Goal: Information Seeking & Learning: Find specific fact

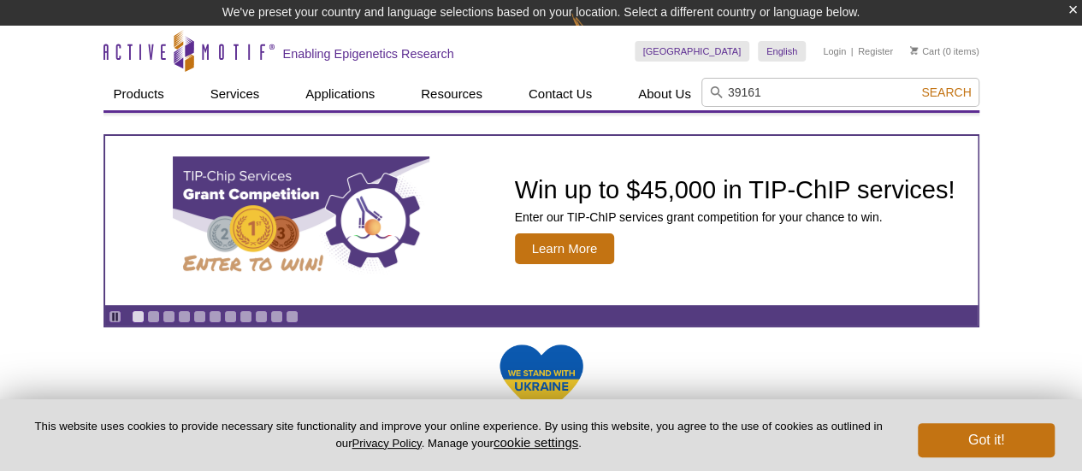
type input "39161"
click at [916, 85] on button "Search" at bounding box center [946, 92] width 60 height 15
click at [959, 444] on button "Got it!" at bounding box center [985, 440] width 137 height 34
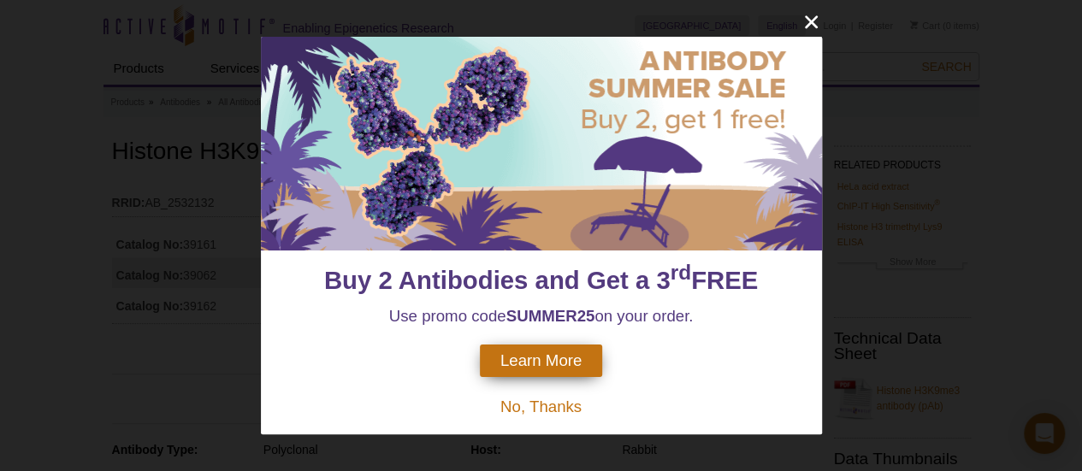
click at [1006, 172] on div "Buy 2 Antibodies and Get a 3 rd FREE Use promo code SUMMER25 on your order. Lea…" at bounding box center [541, 235] width 1082 height 471
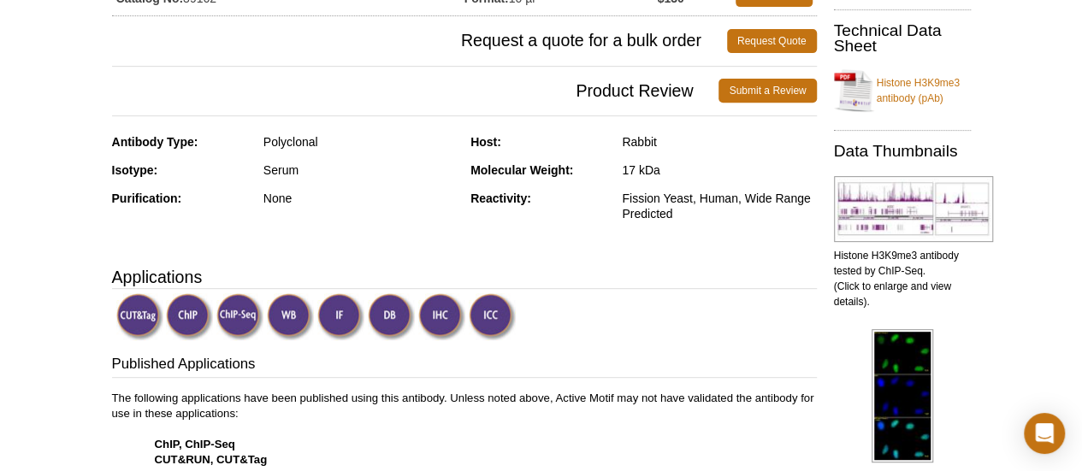
scroll to position [86, 0]
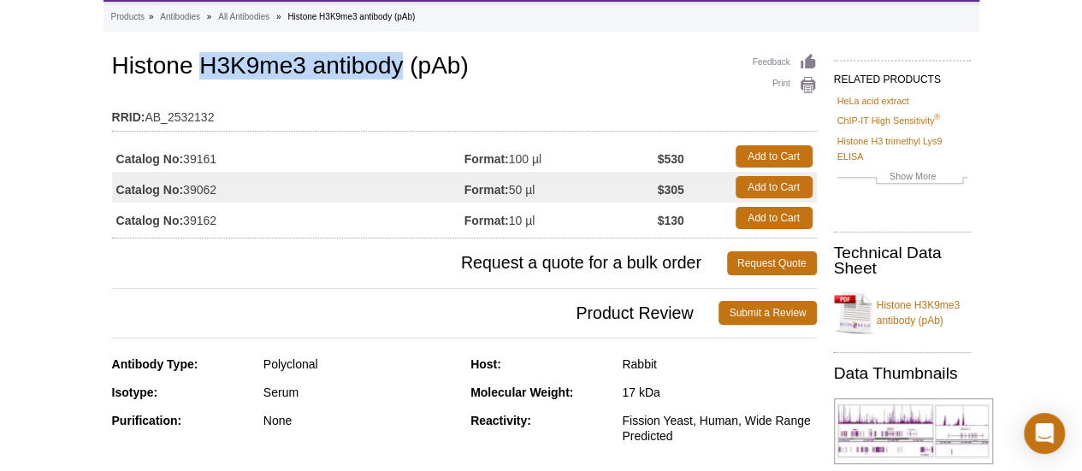
drag, startPoint x: 199, startPoint y: 62, endPoint x: 404, endPoint y: 61, distance: 204.4
click at [404, 61] on h1 "Histone H3K9me3 antibody (pAb)" at bounding box center [464, 67] width 705 height 29
copy h1 "H3K9me3 antibody"
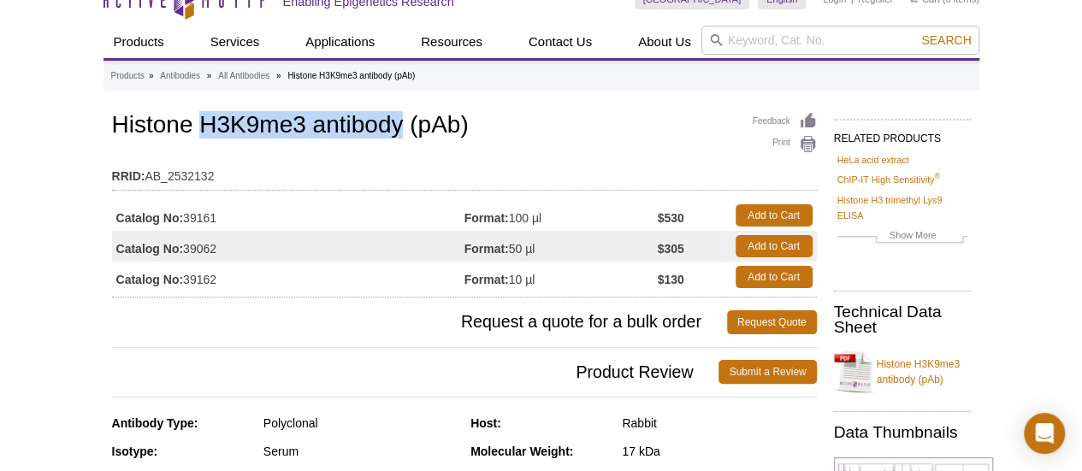
scroll to position [0, 0]
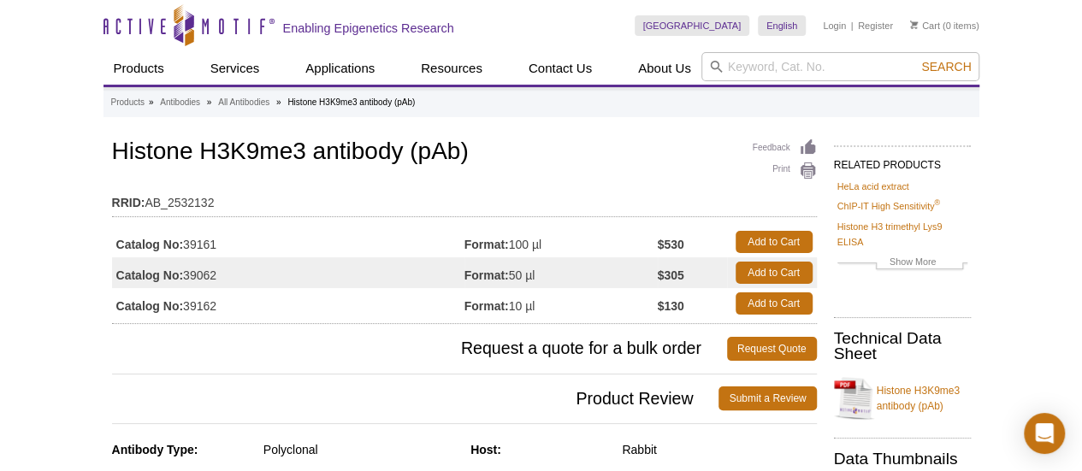
click at [231, 197] on td "RRID: AB_2532132" at bounding box center [464, 198] width 705 height 27
